Goal: Use online tool/utility: Utilize a website feature to perform a specific function

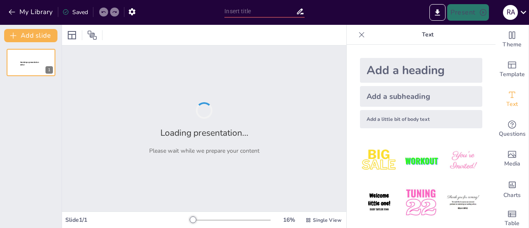
type input "Website Defacement: Scenario Analysis and Stakeholder Assessment in a Tabletop …"
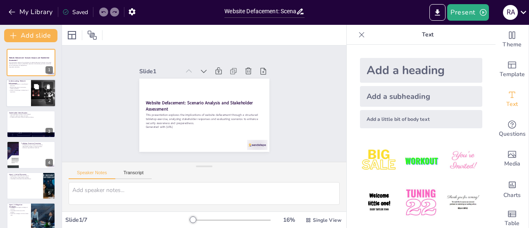
click at [28, 91] on p "Impact on businesses includes loss of reputation" at bounding box center [19, 91] width 20 height 3
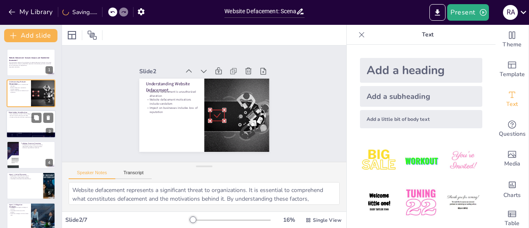
click at [24, 120] on div at bounding box center [31, 124] width 50 height 28
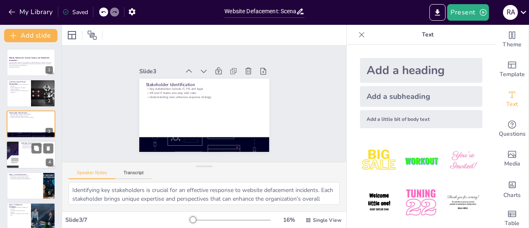
click at [10, 164] on div at bounding box center [12, 155] width 53 height 28
type textarea "Tabletop exercises provide a valuable opportunity for organizations to simulate…"
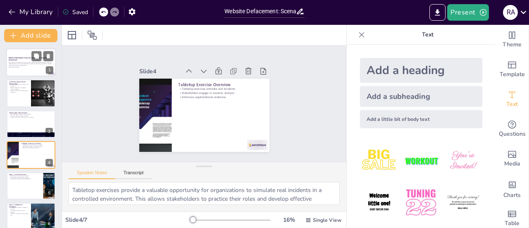
click at [29, 65] on p "This presentation explores the implications of website defacement through a str…" at bounding box center [31, 64] width 45 height 5
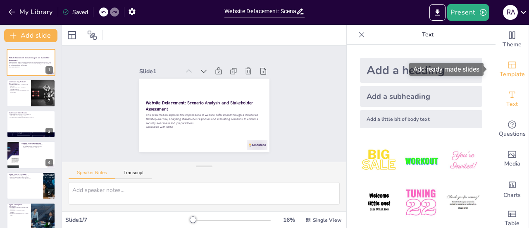
click at [507, 76] on span "Template" at bounding box center [512, 74] width 25 height 9
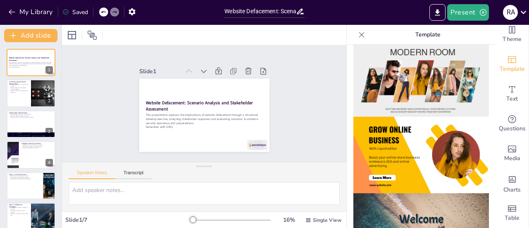
click at [74, 42] on div at bounding box center [204, 35] width 284 height 20
click at [73, 38] on icon at bounding box center [72, 35] width 8 height 8
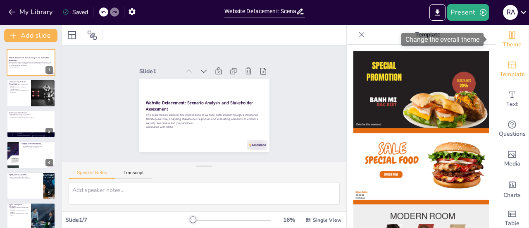
click at [513, 43] on span "Theme" at bounding box center [512, 44] width 19 height 9
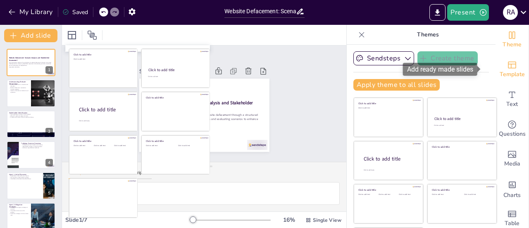
click at [509, 61] on div "Template" at bounding box center [512, 70] width 33 height 30
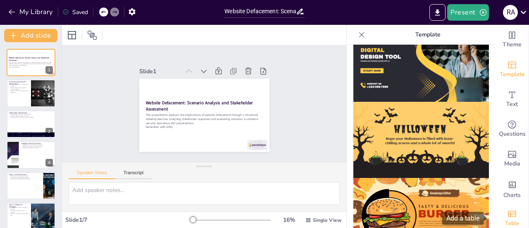
scroll to position [12, 0]
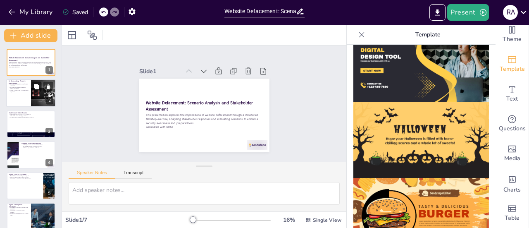
click at [19, 91] on p "Impact on businesses includes loss of reputation" at bounding box center [19, 91] width 20 height 3
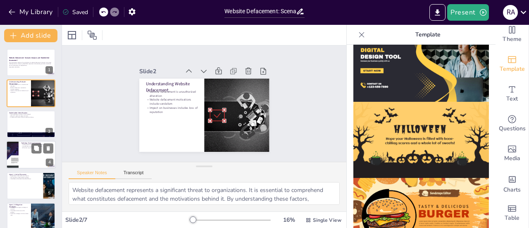
click at [26, 150] on div at bounding box center [31, 155] width 50 height 28
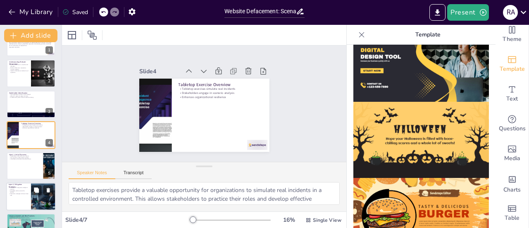
click at [21, 184] on p "Inject 2: Mitigation Strategies" at bounding box center [19, 185] width 20 height 5
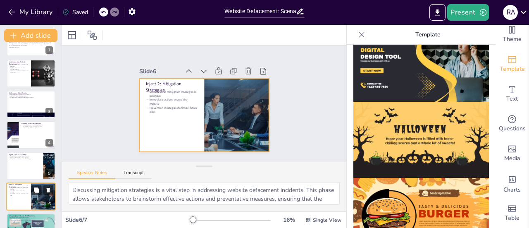
scroll to position [39, 0]
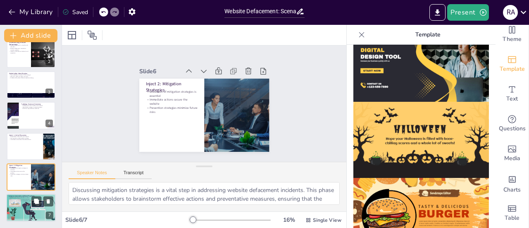
click at [26, 212] on div at bounding box center [31, 208] width 53 height 28
type textarea "Reflecting on lessons learned after an incident is crucial for continuous impro…"
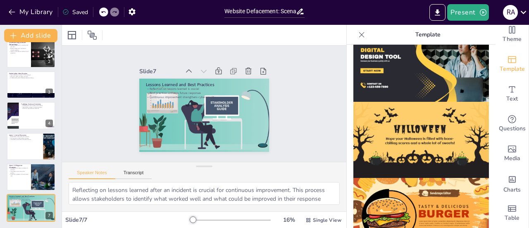
click at [103, 11] on icon at bounding box center [103, 12] width 5 height 5
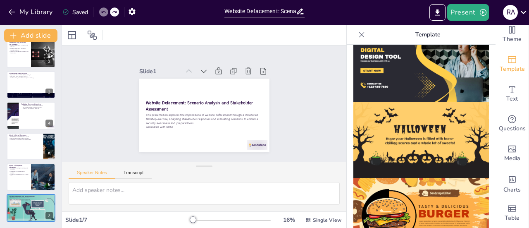
click at [103, 11] on icon at bounding box center [103, 12] width 5 height 5
click at [12, 16] on icon "button" at bounding box center [12, 12] width 8 height 8
